Goal: Information Seeking & Learning: Learn about a topic

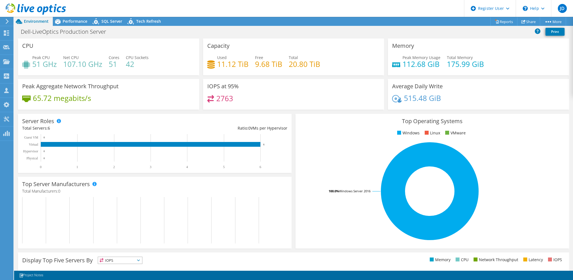
click at [81, 101] on h4 "65.72 megabits/s" at bounding box center [62, 98] width 58 height 6
click at [76, 21] on span "Performance" at bounding box center [75, 21] width 25 height 5
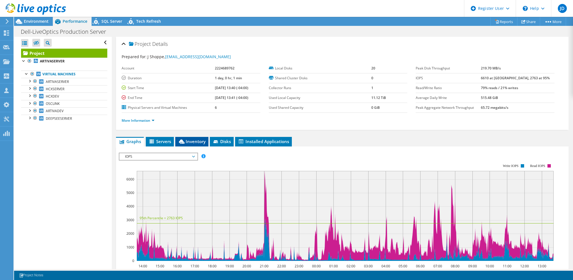
click at [196, 141] on span "Inventory" at bounding box center [192, 141] width 28 height 6
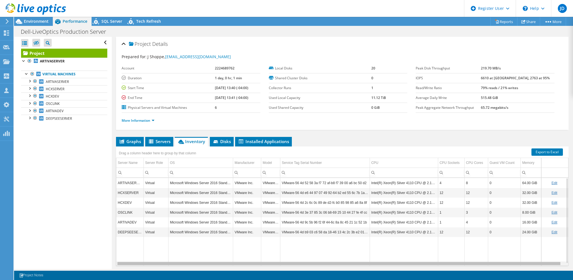
scroll to position [0, 3]
drag, startPoint x: 332, startPoint y: 262, endPoint x: 430, endPoint y: 255, distance: 98.2
click at [430, 255] on body "JD Dell User [PERSON_NAME] [PERSON_NAME][EMAIL_ADDRESS][PERSON_NAME][DOMAIN_NAM…" at bounding box center [286, 140] width 573 height 280
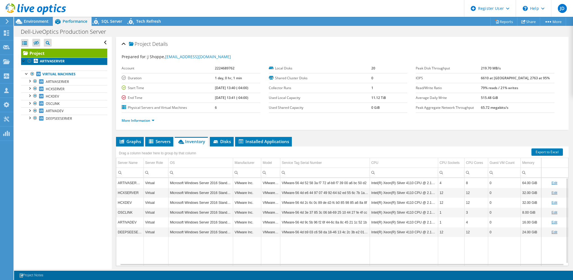
click at [48, 60] on b "ARTIVASERVER" at bounding box center [52, 61] width 25 height 5
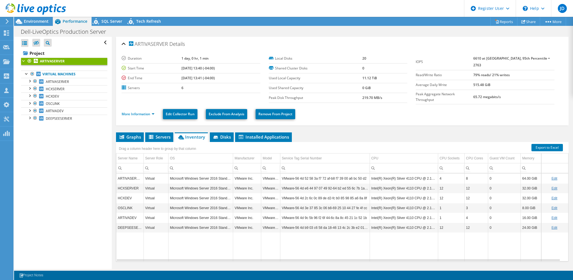
click at [156, 142] on div "Drag a column header here to group by that column" at bounding box center [157, 148] width 83 height 12
click at [159, 134] on span "Servers" at bounding box center [159, 137] width 22 height 6
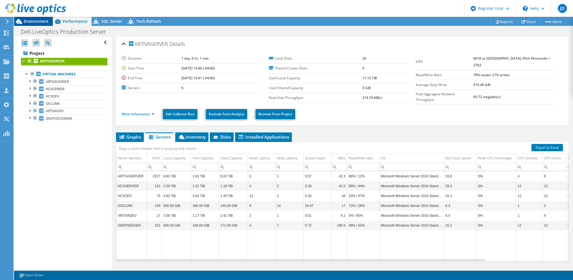
click at [31, 19] on span "Environment" at bounding box center [36, 21] width 25 height 5
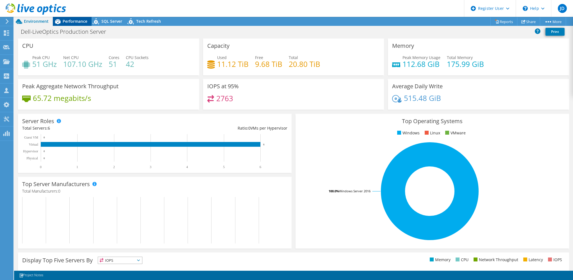
click at [64, 24] on span "Performance" at bounding box center [75, 21] width 25 height 5
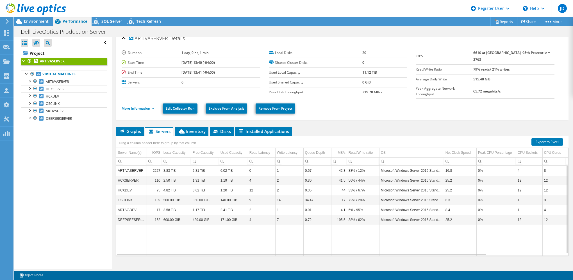
scroll to position [0, 0]
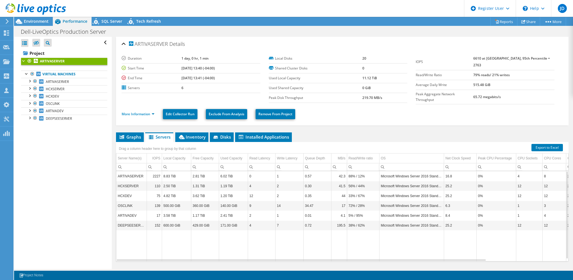
click at [76, 209] on div "Open All Close All Hide Excluded Nodes Project Tree Filter" at bounding box center [62, 153] width 97 height 232
click at [144, 112] on link "More Information" at bounding box center [138, 113] width 33 height 5
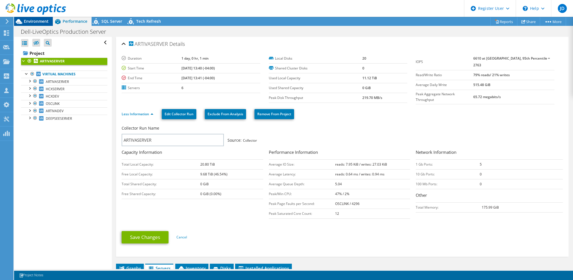
click at [28, 22] on span "Environment" at bounding box center [36, 21] width 25 height 5
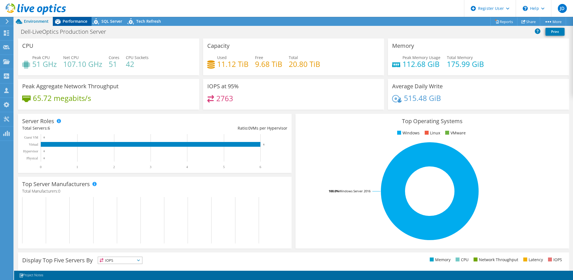
click at [69, 19] on span "Performance" at bounding box center [75, 21] width 25 height 5
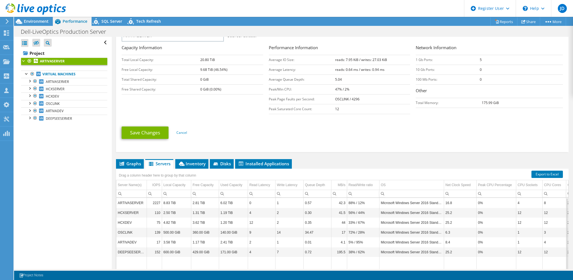
scroll to position [58, 0]
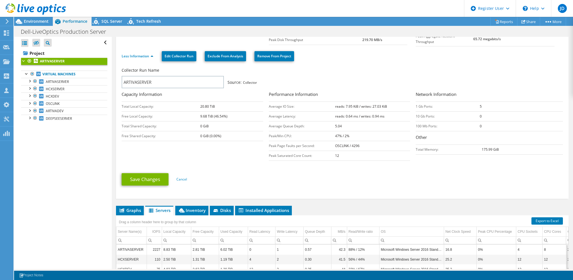
click at [51, 61] on b "ARTIVASERVER" at bounding box center [52, 61] width 25 height 5
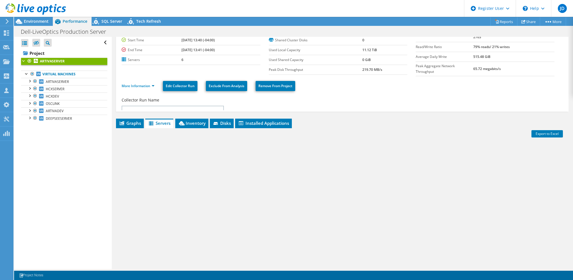
scroll to position [12, 0]
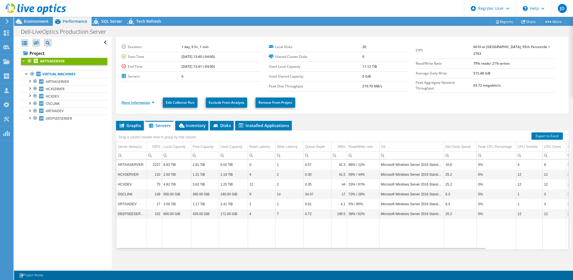
click at [136, 100] on link "More Information" at bounding box center [138, 102] width 33 height 5
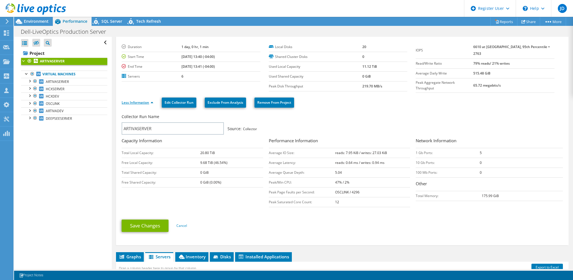
click at [136, 100] on link "Less Information" at bounding box center [138, 102] width 32 height 5
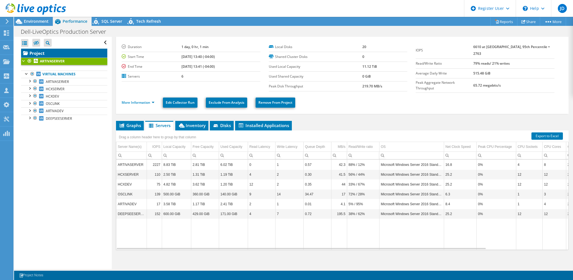
click at [34, 53] on link "Project" at bounding box center [64, 53] width 86 height 9
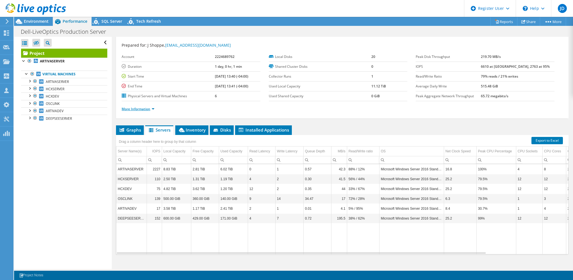
click at [146, 109] on link "More Information" at bounding box center [138, 108] width 33 height 5
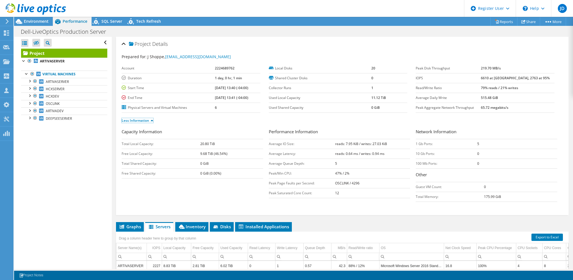
scroll to position [102, 0]
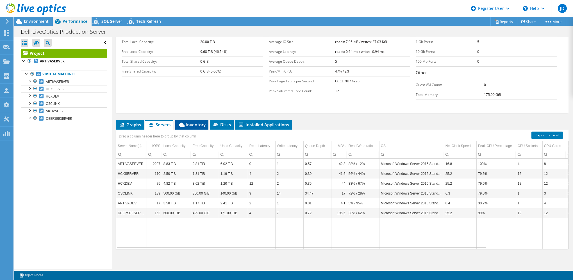
click at [191, 126] on li "Inventory" at bounding box center [191, 125] width 33 height 10
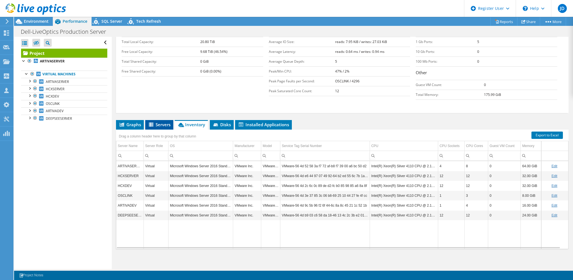
click at [167, 120] on li "Servers" at bounding box center [159, 125] width 28 height 10
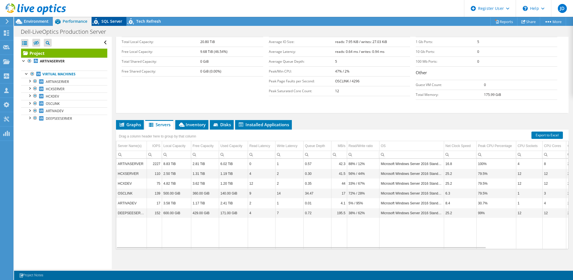
click at [102, 20] on span "SQL Server" at bounding box center [111, 21] width 21 height 5
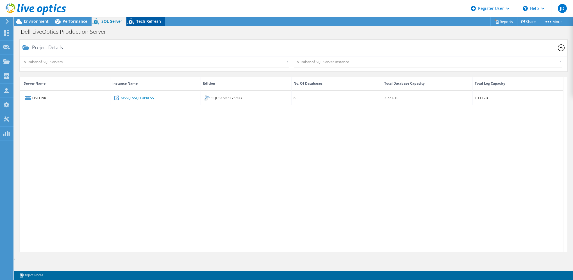
click at [148, 24] on div "Tech Refresh" at bounding box center [145, 21] width 39 height 9
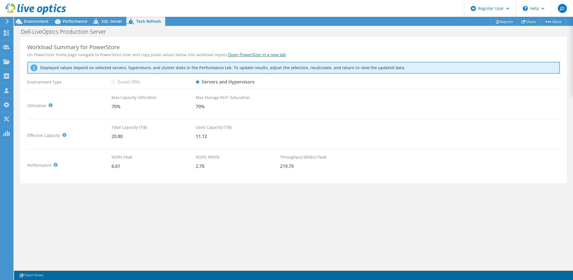
click at [196, 80] on input "Servers and Hypervisors" at bounding box center [198, 82] width 4 height 4
click at [110, 80] on div "Environment Type" at bounding box center [69, 82] width 84 height 10
click at [101, 21] on icon at bounding box center [97, 23] width 10 height 12
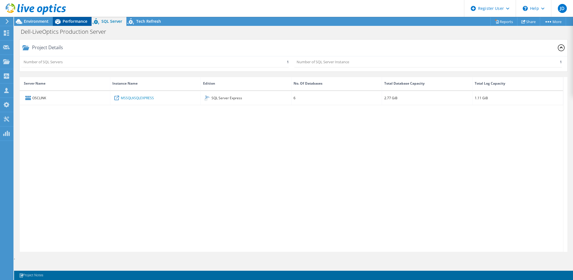
click at [79, 20] on span "Performance" at bounding box center [75, 21] width 25 height 5
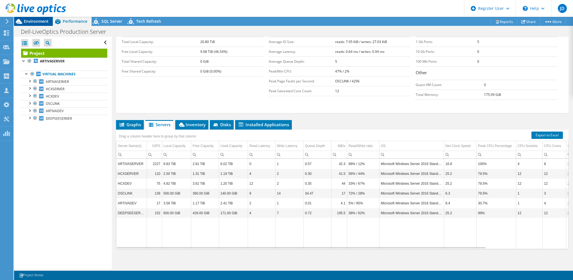
click at [33, 20] on span "Environment" at bounding box center [36, 21] width 25 height 5
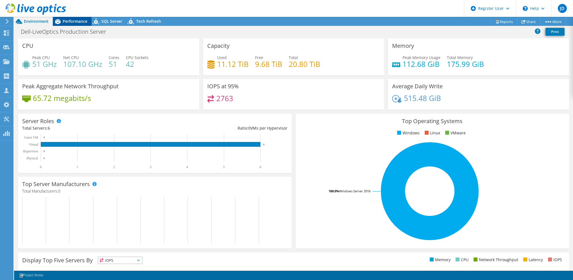
click at [73, 22] on span "Performance" at bounding box center [75, 21] width 25 height 5
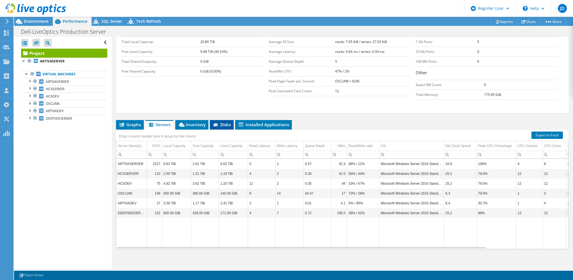
click at [217, 123] on icon at bounding box center [215, 124] width 4 height 3
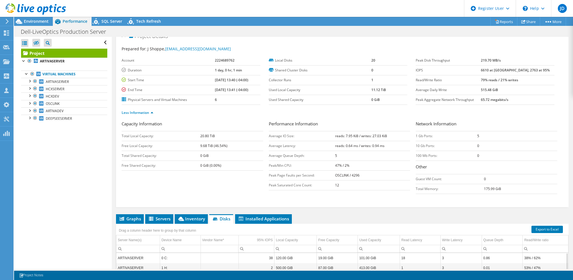
scroll to position [0, 0]
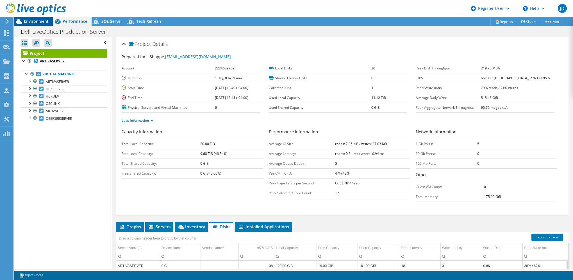
click at [39, 20] on span "Environment" at bounding box center [36, 21] width 25 height 5
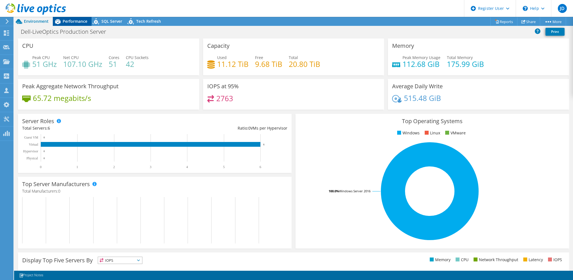
click at [76, 19] on span "Performance" at bounding box center [75, 21] width 25 height 5
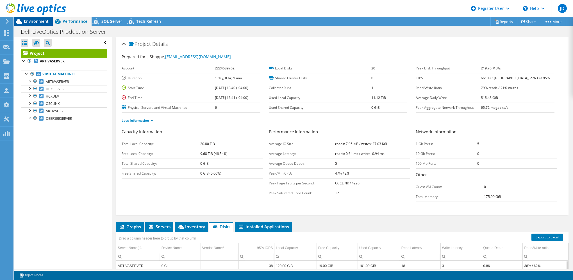
click at [29, 21] on span "Environment" at bounding box center [36, 21] width 25 height 5
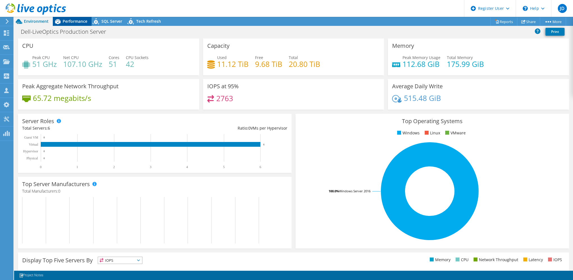
click at [67, 20] on span "Performance" at bounding box center [75, 21] width 25 height 5
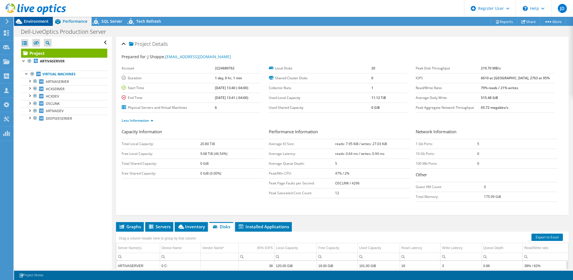
click at [39, 20] on span "Environment" at bounding box center [36, 21] width 25 height 5
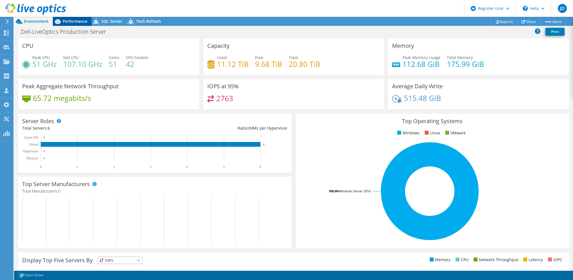
click at [74, 22] on span "Performance" at bounding box center [75, 21] width 25 height 5
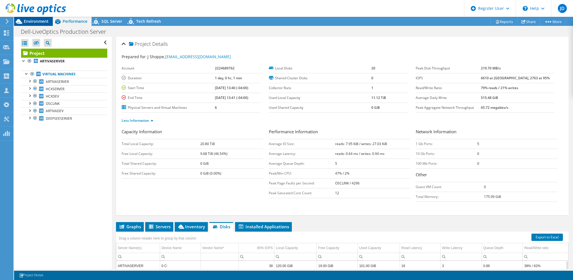
click at [34, 21] on span "Environment" at bounding box center [36, 21] width 25 height 5
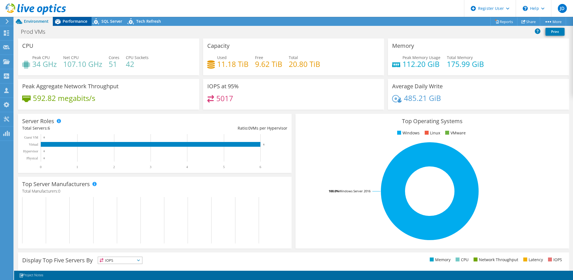
click at [67, 25] on div "Performance" at bounding box center [72, 21] width 39 height 9
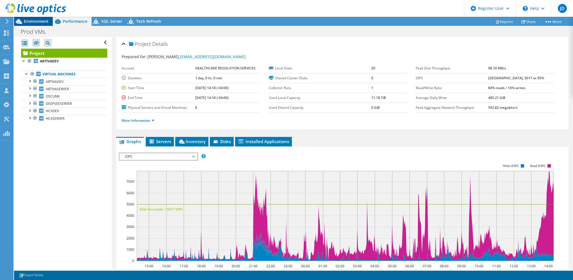
click at [35, 21] on span "Environment" at bounding box center [36, 21] width 25 height 5
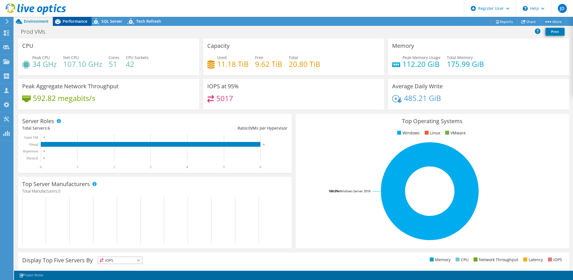
click at [76, 22] on span "Performance" at bounding box center [75, 21] width 25 height 5
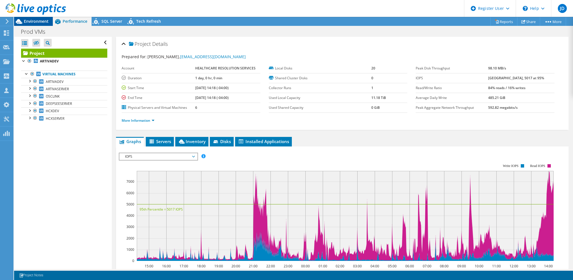
click at [28, 19] on span "Environment" at bounding box center [36, 21] width 25 height 5
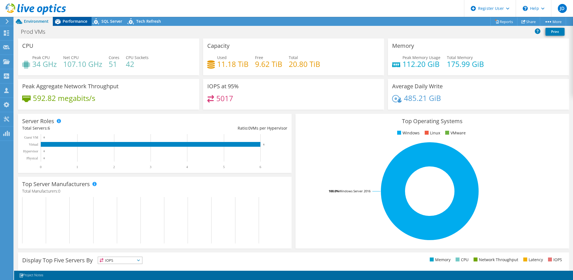
click at [72, 22] on span "Performance" at bounding box center [75, 21] width 25 height 5
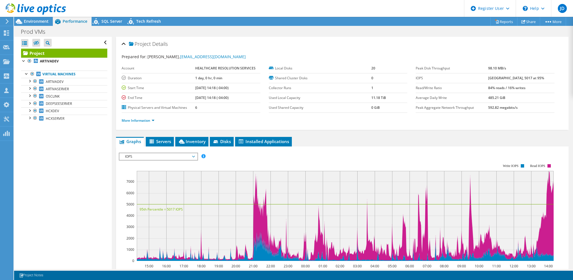
click at [152, 156] on span "IOPS" at bounding box center [158, 156] width 72 height 7
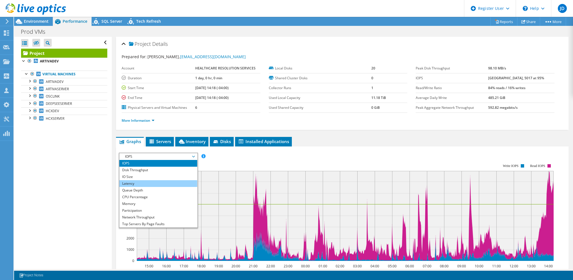
click at [142, 184] on li "Latency" at bounding box center [158, 183] width 78 height 7
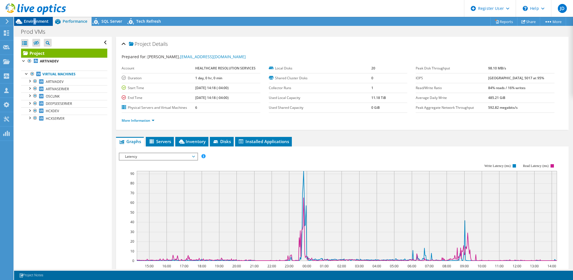
click at [35, 23] on span "Environment" at bounding box center [36, 21] width 25 height 5
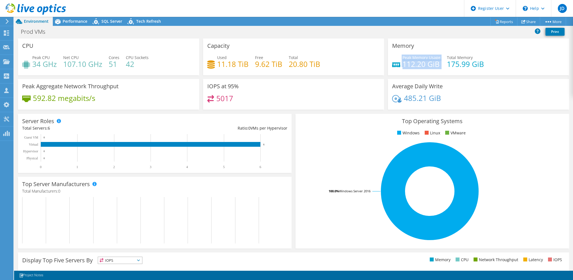
drag, startPoint x: 439, startPoint y: 64, endPoint x: 390, endPoint y: 66, distance: 48.6
click at [392, 66] on div "Peak Memory Usage 112.20 GiB Total Memory 175.99 GiB" at bounding box center [478, 63] width 173 height 18
drag, startPoint x: 390, startPoint y: 66, endPoint x: 421, endPoint y: 60, distance: 31.6
click at [421, 61] on h4 "112.20 GiB" at bounding box center [421, 64] width 38 height 6
click at [433, 62] on h4 "112.20 GiB" at bounding box center [421, 64] width 38 height 6
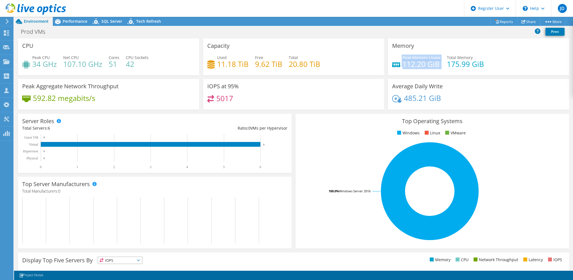
drag, startPoint x: 439, startPoint y: 62, endPoint x: 396, endPoint y: 66, distance: 42.9
click at [396, 66] on div "Peak Memory Usage 112.20 GiB Total Memory 175.99 GiB" at bounding box center [478, 63] width 173 height 18
drag, startPoint x: 396, startPoint y: 66, endPoint x: 435, endPoint y: 62, distance: 38.6
click at [435, 62] on h4 "112.20 GiB" at bounding box center [421, 64] width 38 height 6
click at [447, 64] on h4 "175.99 GiB" at bounding box center [465, 64] width 37 height 6
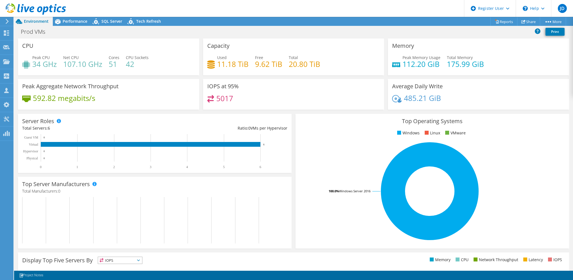
click at [447, 64] on h4 "175.99 GiB" at bounding box center [465, 64] width 37 height 6
drag, startPoint x: 445, startPoint y: 63, endPoint x: 402, endPoint y: 65, distance: 42.7
click at [402, 65] on div "Peak Memory Usage 112.20 GiB Total Memory 175.99 GiB" at bounding box center [478, 63] width 173 height 18
drag, startPoint x: 402, startPoint y: 65, endPoint x: 433, endPoint y: 64, distance: 31.5
click at [433, 64] on h4 "112.20 GiB" at bounding box center [421, 64] width 38 height 6
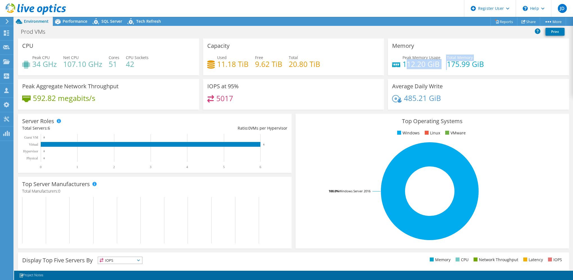
click at [439, 66] on div "Peak Memory Usage 112.20 GiB Total Memory 175.99 GiB" at bounding box center [478, 63] width 173 height 18
drag, startPoint x: 440, startPoint y: 65, endPoint x: 397, endPoint y: 65, distance: 43.0
click at [397, 65] on div "Peak Memory Usage 112.20 GiB Total Memory 175.99 GiB" at bounding box center [478, 63] width 173 height 18
drag, startPoint x: 397, startPoint y: 65, endPoint x: 437, endPoint y: 63, distance: 39.9
click at [437, 63] on div "Peak Memory Usage 112.20 GiB Total Memory 175.99 GiB" at bounding box center [478, 63] width 173 height 18
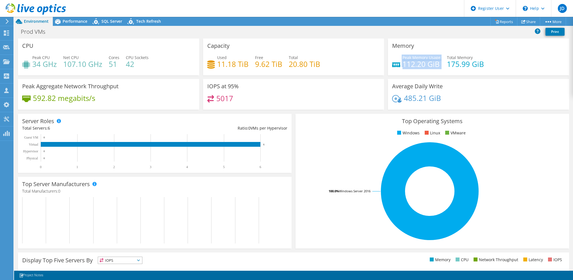
click at [438, 62] on div "Peak Memory Usage 112.20 GiB Total Memory 175.99 GiB" at bounding box center [478, 63] width 173 height 18
drag, startPoint x: 424, startPoint y: 64, endPoint x: 438, endPoint y: 61, distance: 14.5
click at [438, 61] on div "Peak Memory Usage 112.20 GiB Total Memory 175.99 GiB" at bounding box center [478, 63] width 173 height 18
drag, startPoint x: 438, startPoint y: 61, endPoint x: 413, endPoint y: 57, distance: 25.0
click at [413, 57] on span "Peak Memory Usage" at bounding box center [421, 57] width 38 height 5
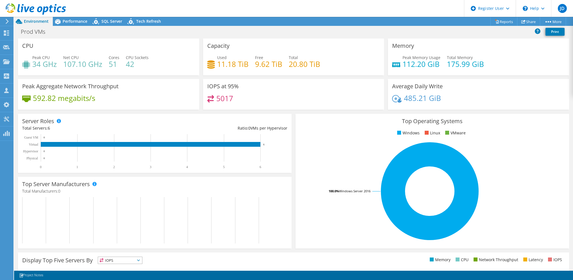
click at [242, 46] on div "Capacity Used 11.18 TiB Free 9.62 TiB Total 20.80 TiB" at bounding box center [293, 56] width 181 height 37
click at [231, 45] on div "Capacity Used 11.18 TiB Free 9.62 TiB Total 20.80 TiB" at bounding box center [293, 56] width 181 height 37
click at [262, 128] on div "Ratio: 0 VMs per Hypervisor" at bounding box center [221, 128] width 133 height 6
drag, startPoint x: 263, startPoint y: 125, endPoint x: 81, endPoint y: 22, distance: 209.0
click at [81, 22] on span "Performance" at bounding box center [75, 21] width 25 height 5
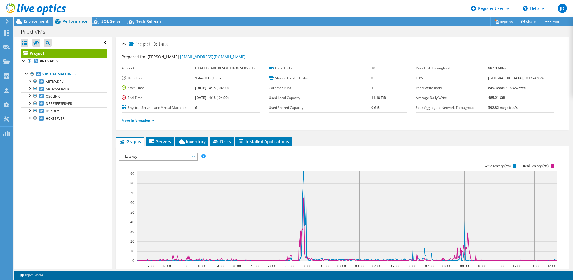
click at [171, 154] on span "Latency" at bounding box center [158, 156] width 72 height 7
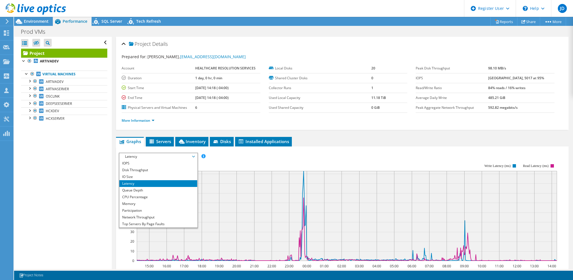
click at [322, 146] on div "IOPS Disk Throughput IO Size Latency Queue Depth CPU Percentage Memory Page Fau…" at bounding box center [342, 245] width 447 height 198
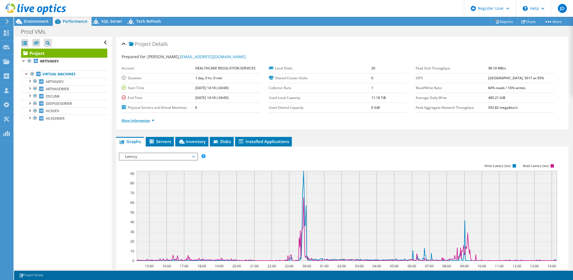
click at [154, 120] on link "More Information" at bounding box center [138, 120] width 33 height 5
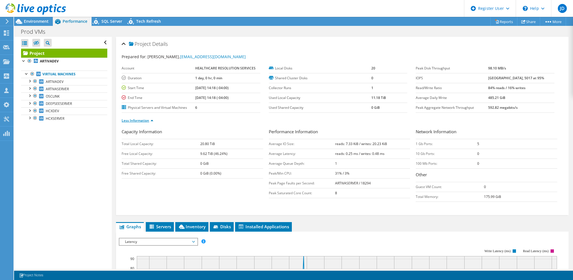
click at [154, 120] on li "Less Information" at bounding box center [139, 120] width 35 height 6
click at [152, 120] on link "Less Information" at bounding box center [138, 120] width 32 height 5
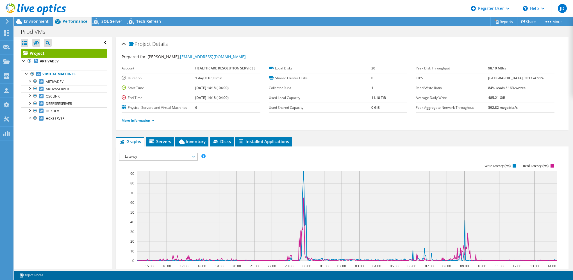
click at [273, 12] on header "JD Dell User [PERSON_NAME] [PERSON_NAME][EMAIL_ADDRESS][PERSON_NAME][DOMAIN_NAM…" at bounding box center [286, 8] width 573 height 17
